Goal: Find specific page/section: Find specific page/section

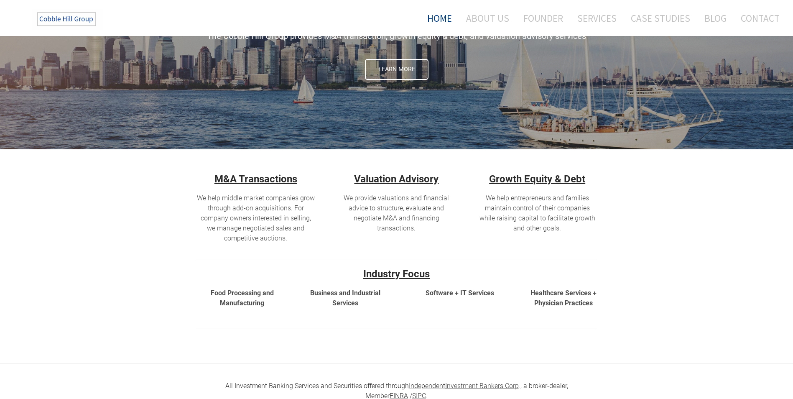
scroll to position [49, 0]
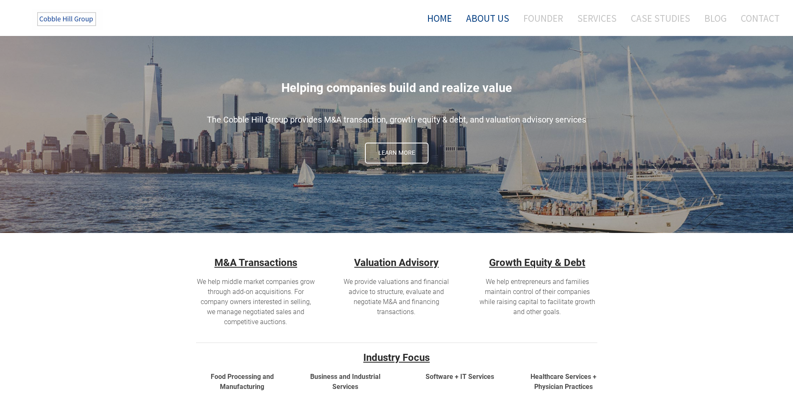
click at [490, 19] on link "About Us" at bounding box center [488, 18] width 56 height 22
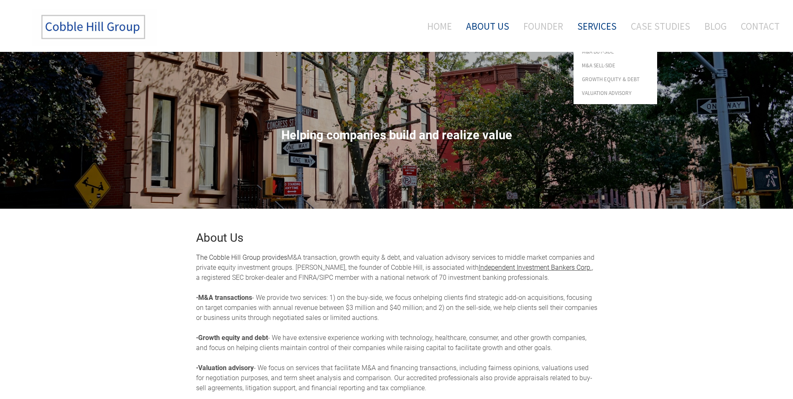
drag, startPoint x: 614, startPoint y: 22, endPoint x: 610, endPoint y: 22, distance: 4.2
click at [613, 22] on link "Services" at bounding box center [597, 26] width 52 height 35
click at [600, 61] on span "M&A Buy-Side" at bounding box center [615, 62] width 67 height 5
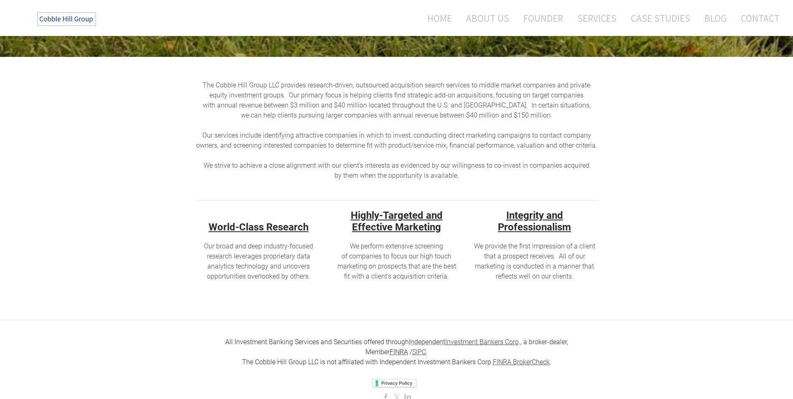
scroll to position [24, 0]
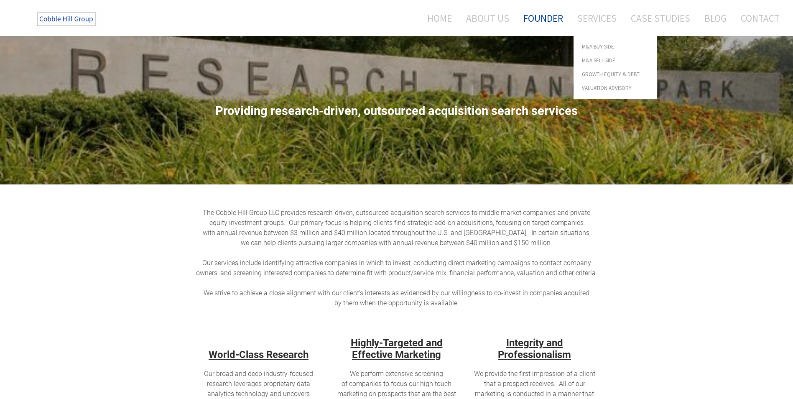
click at [544, 22] on link "Founder" at bounding box center [543, 18] width 52 height 22
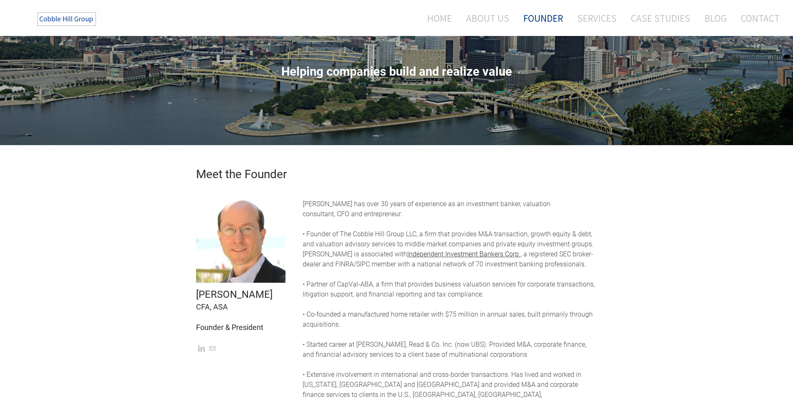
scroll to position [84, 0]
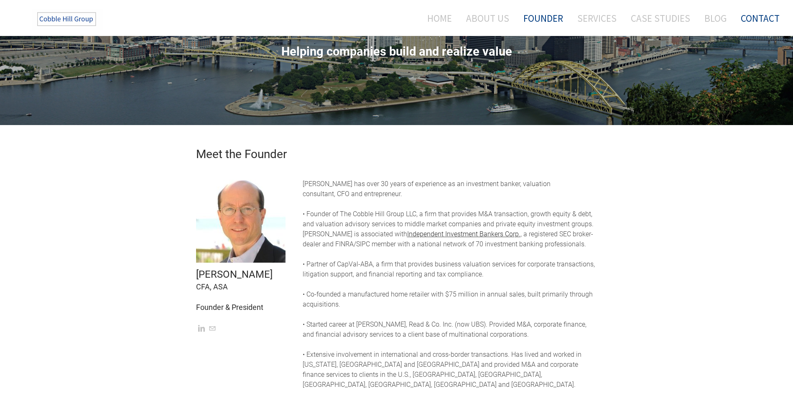
click at [759, 22] on link "Contact" at bounding box center [757, 18] width 45 height 22
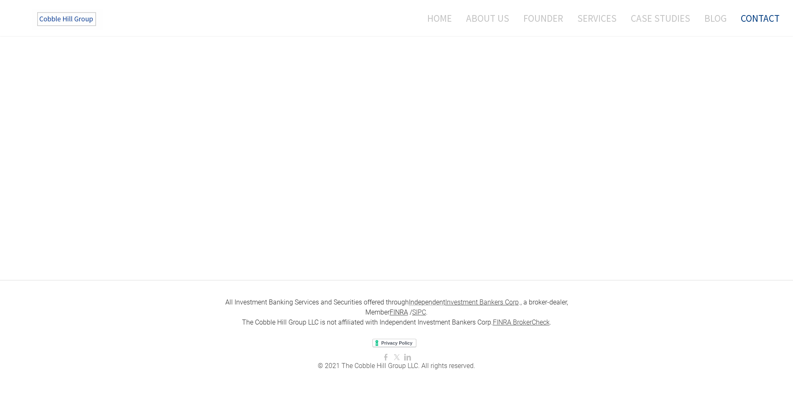
scroll to position [118, 0]
